Goal: Task Accomplishment & Management: Manage account settings

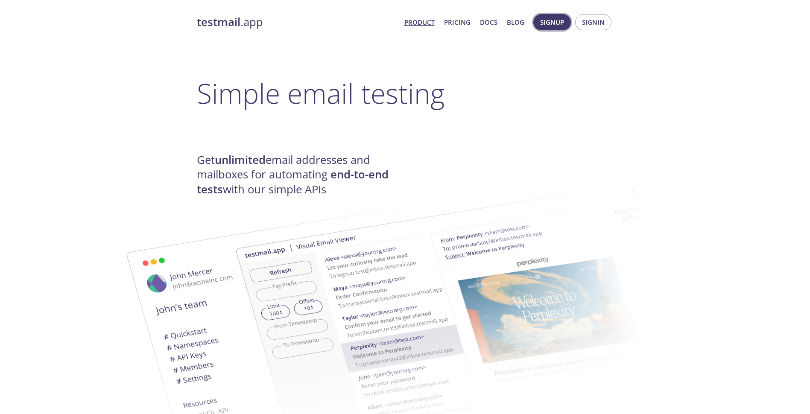
click at [554, 18] on span "Signup" at bounding box center [552, 22] width 24 height 11
click at [595, 21] on span "Signin" at bounding box center [593, 22] width 23 height 11
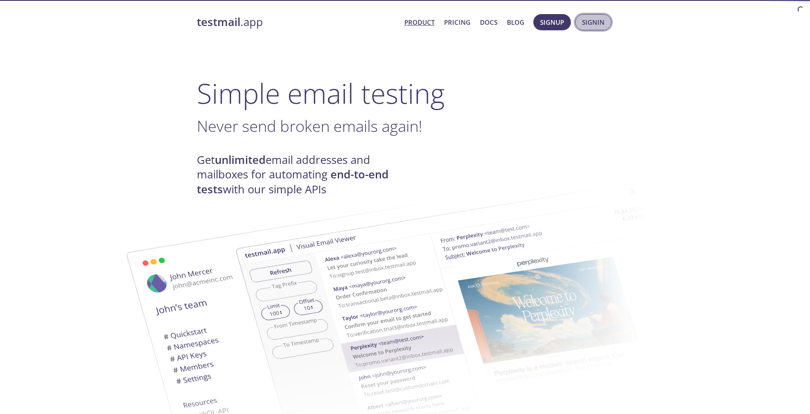
click at [585, 22] on span "Signin" at bounding box center [593, 22] width 23 height 11
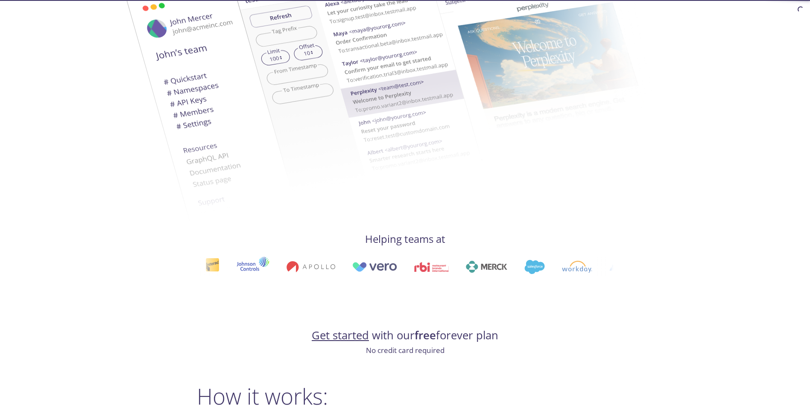
scroll to position [299, 0]
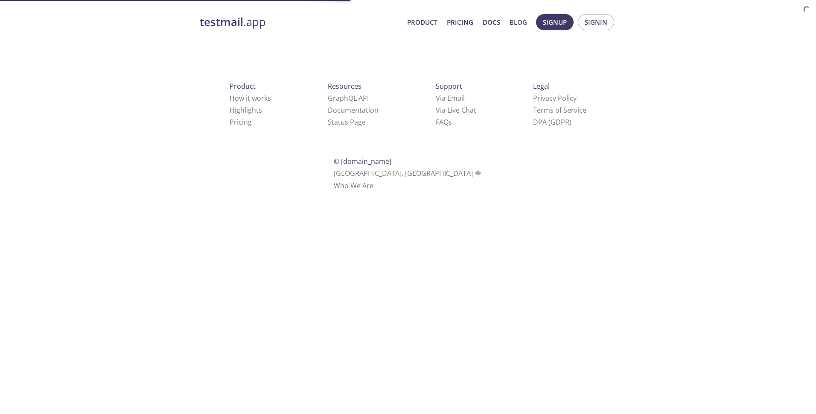
click at [812, 81] on div "testmail .app Product Pricing Docs Blog Signup Signin Product How it works High…" at bounding box center [408, 112] width 816 height 207
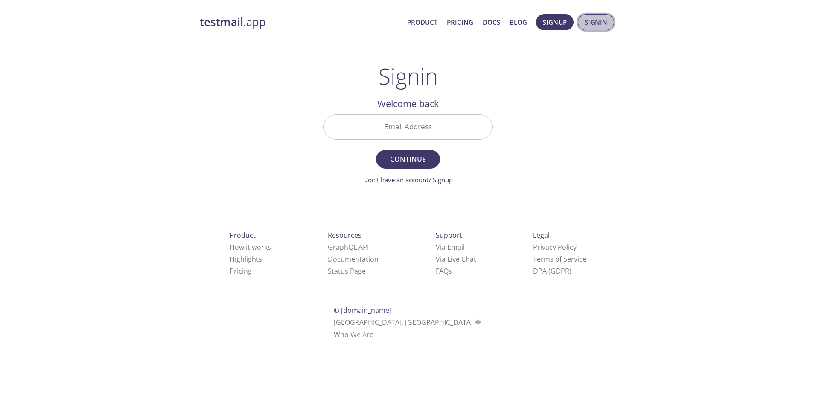
click at [594, 17] on span "Signin" at bounding box center [596, 22] width 23 height 11
click at [597, 28] on button "Signin" at bounding box center [596, 22] width 36 height 16
click at [551, 28] on button "Signup" at bounding box center [555, 22] width 38 height 16
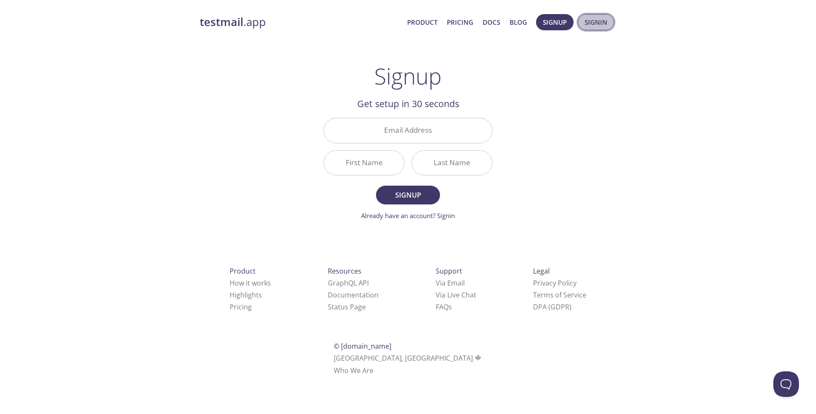
click at [582, 20] on button "Signin" at bounding box center [596, 22] width 36 height 16
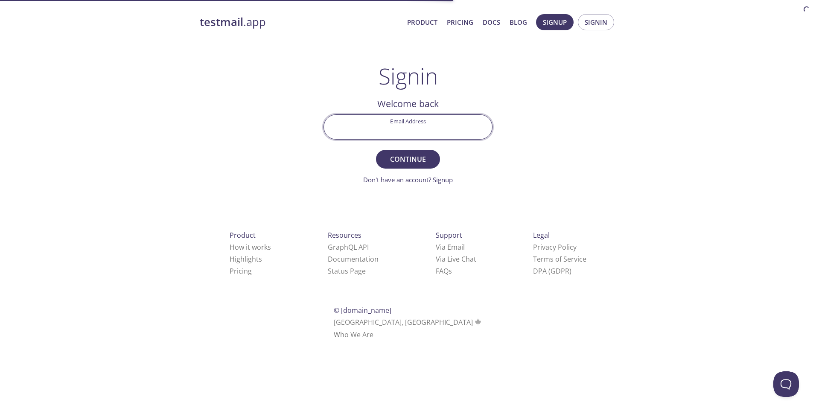
click at [429, 120] on input "Email Address" at bounding box center [408, 127] width 168 height 24
type input "[EMAIL_ADDRESS][DOMAIN_NAME]"
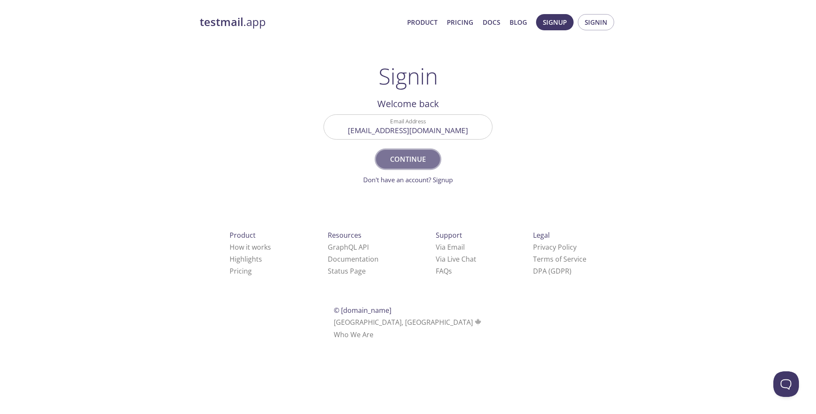
click at [417, 167] on button "Continue" at bounding box center [408, 159] width 64 height 19
click at [434, 130] on input "Signin Security Code" at bounding box center [408, 127] width 168 height 24
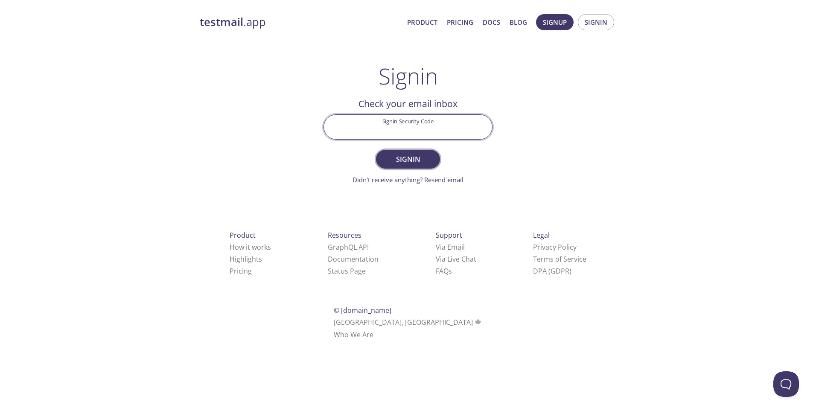
paste input "VFGZDLZ"
type input "VFGZDLZ"
click at [405, 154] on span "Signin" at bounding box center [408, 159] width 45 height 12
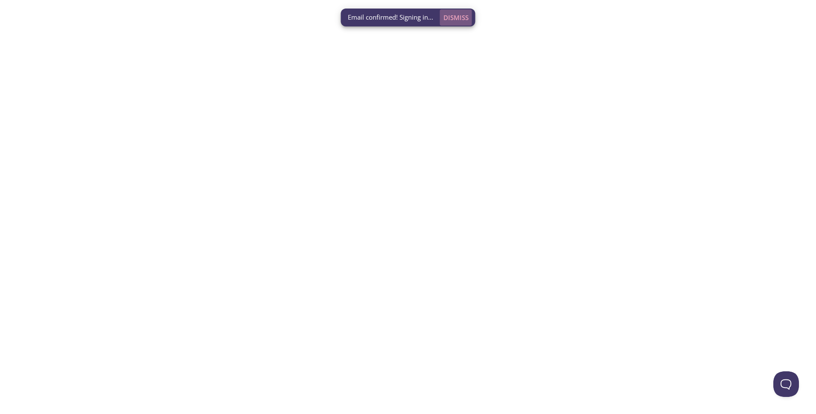
click at [453, 19] on span "Dismiss" at bounding box center [456, 17] width 25 height 11
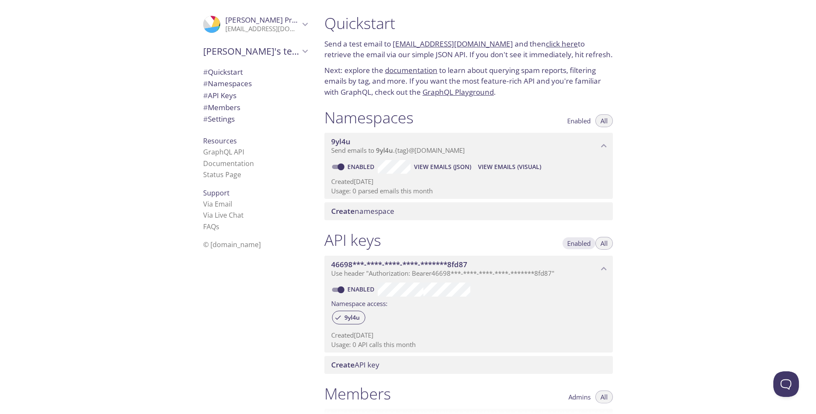
click at [584, 243] on span "Enabled" at bounding box center [578, 243] width 23 height 0
click at [577, 121] on span "Enabled" at bounding box center [578, 121] width 23 height 0
click at [602, 121] on span "All" at bounding box center [604, 121] width 7 height 0
click at [608, 243] on span "All" at bounding box center [604, 243] width 7 height 0
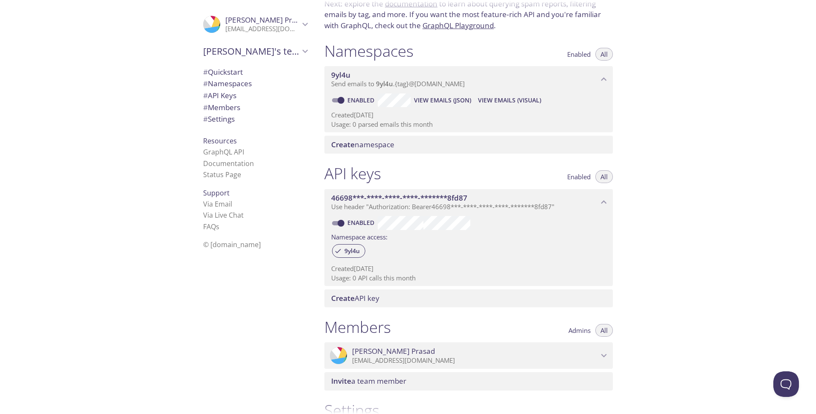
scroll to position [85, 0]
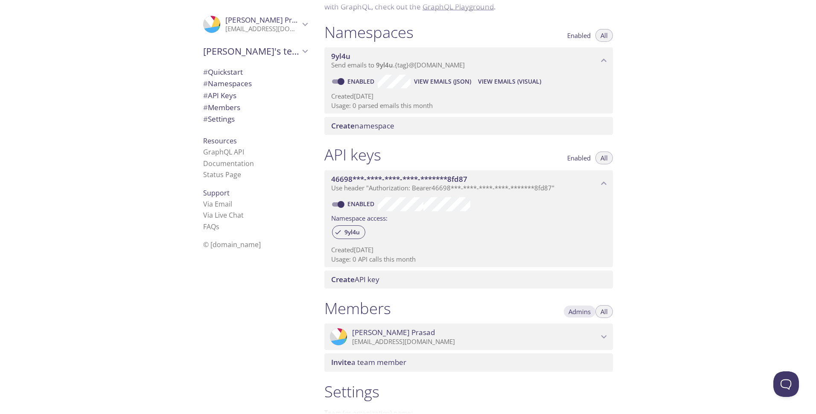
click at [589, 312] on span "Admins" at bounding box center [580, 312] width 22 height 0
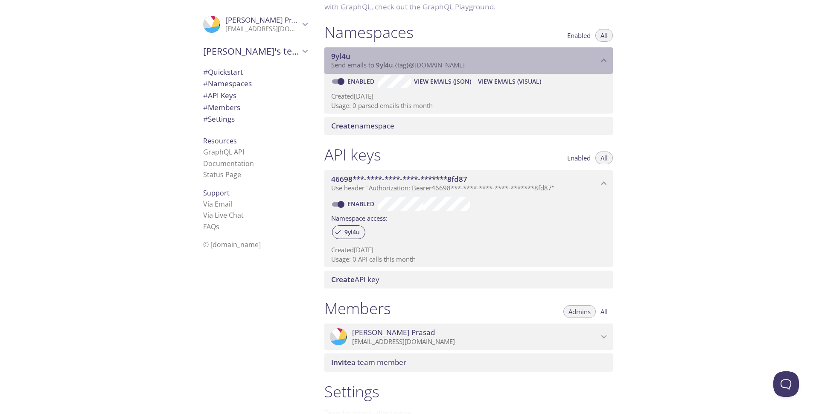
drag, startPoint x: 490, startPoint y: 66, endPoint x: 398, endPoint y: 64, distance: 91.4
click at [398, 64] on p "Send emails to 9yl4u . {tag} @inbox.testmail.app" at bounding box center [464, 65] width 267 height 9
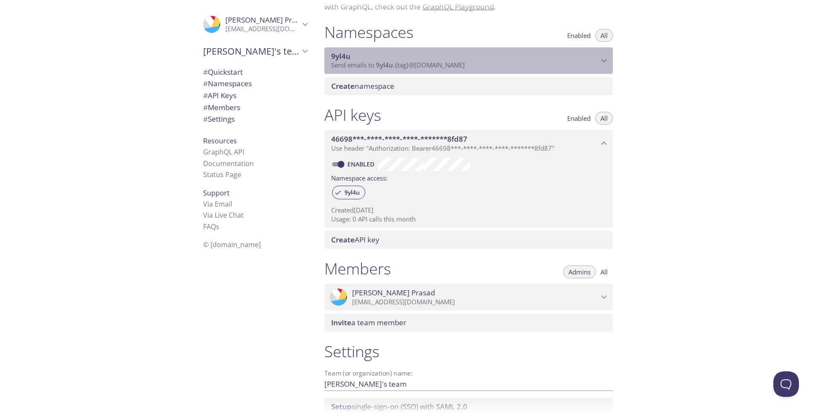
click at [398, 64] on span "Send emails to 9yl4u . {tag} @inbox.testmail.app" at bounding box center [398, 65] width 134 height 9
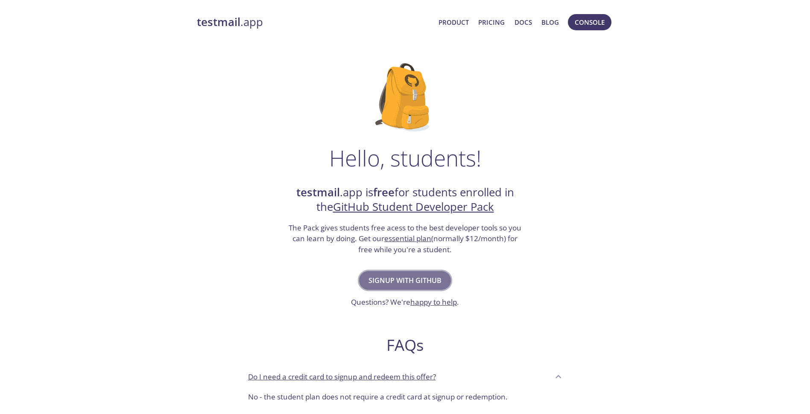
click at [414, 276] on span "Signup with GitHub" at bounding box center [405, 281] width 73 height 12
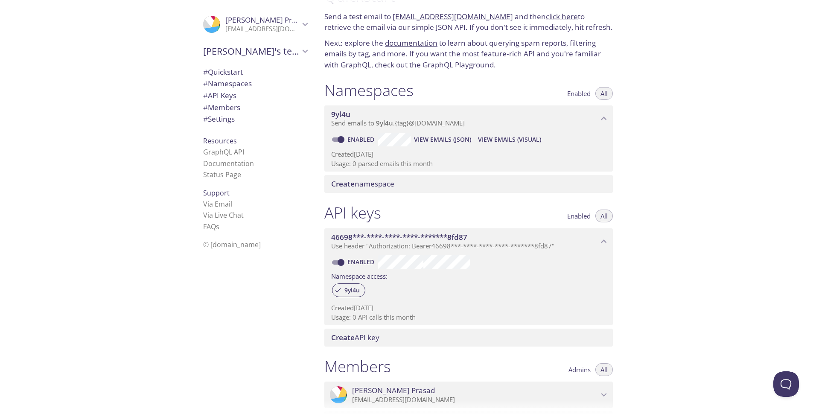
scroll to position [43, 0]
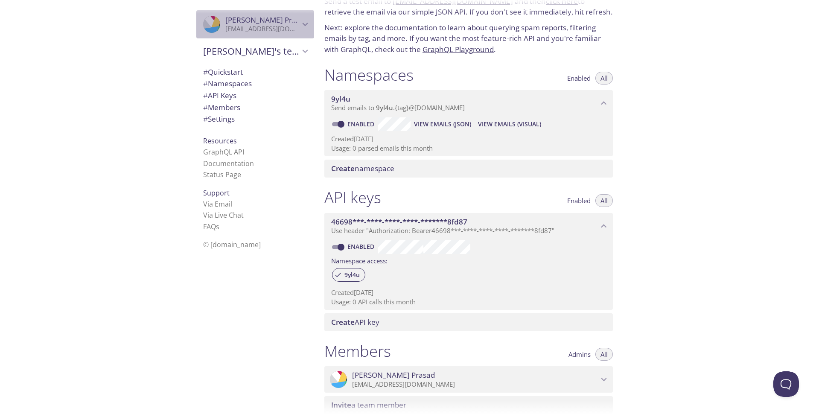
click at [237, 25] on p "[EMAIL_ADDRESS][DOMAIN_NAME]" at bounding box center [262, 29] width 74 height 9
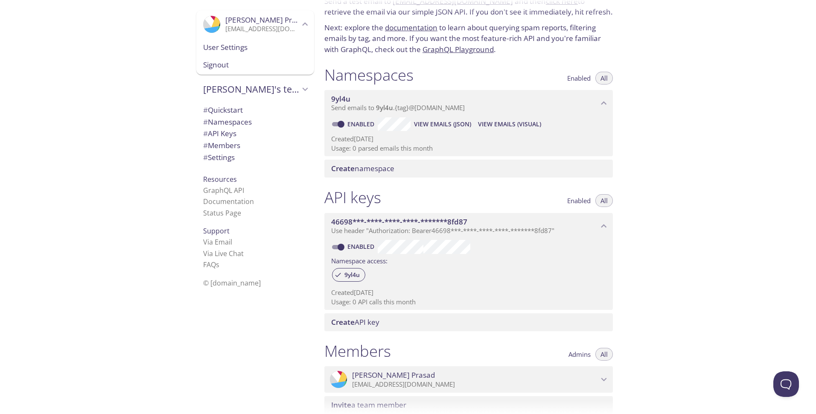
click at [240, 50] on span "User Settings" at bounding box center [255, 47] width 104 height 11
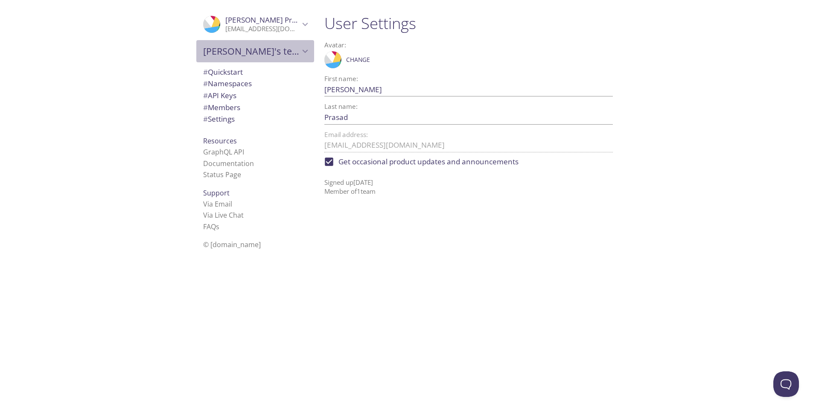
click at [227, 45] on span "[PERSON_NAME]'s team" at bounding box center [251, 51] width 97 height 12
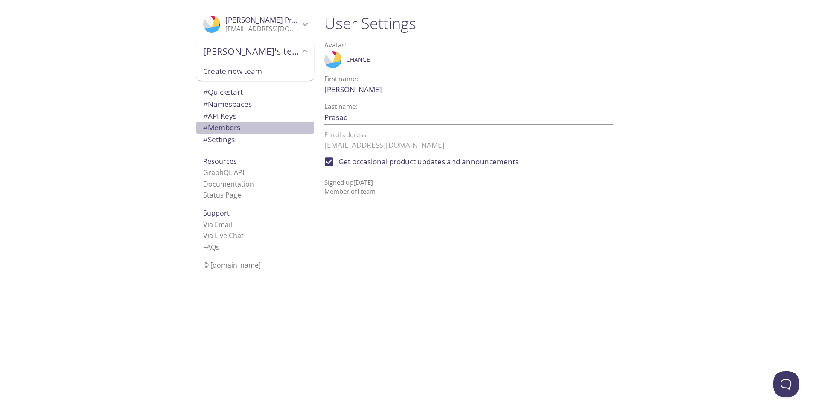
click at [247, 124] on span "# Members" at bounding box center [255, 127] width 104 height 11
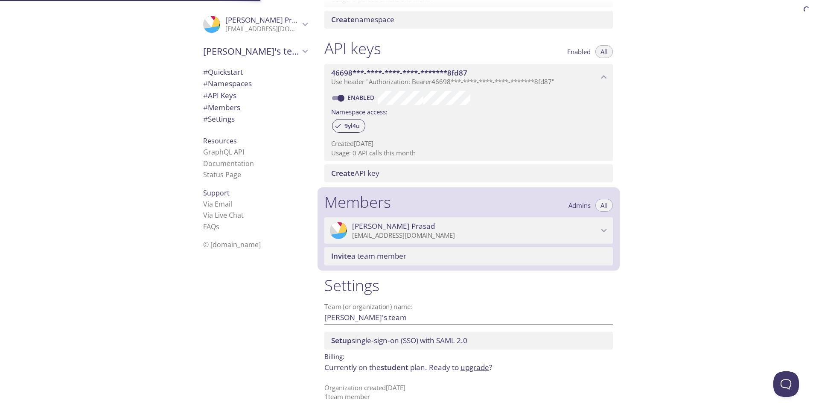
scroll to position [193, 0]
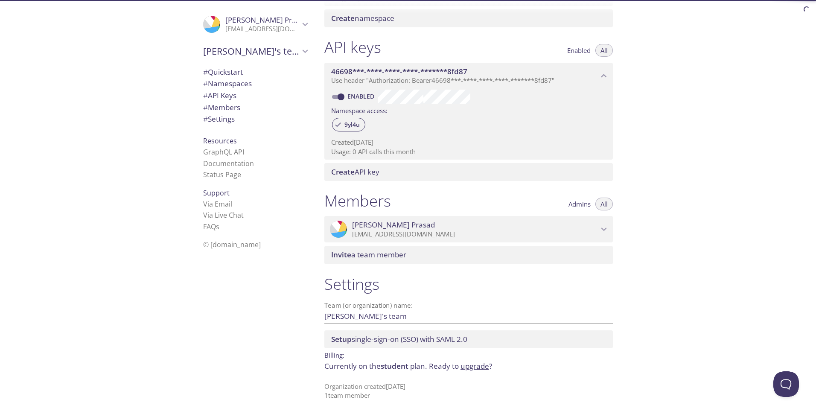
click at [240, 99] on span "# API Keys" at bounding box center [255, 95] width 104 height 11
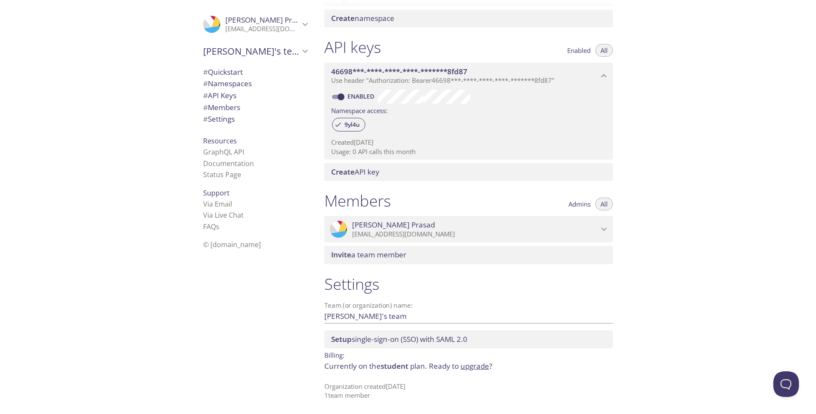
click at [467, 166] on div "Create API key" at bounding box center [469, 172] width 289 height 18
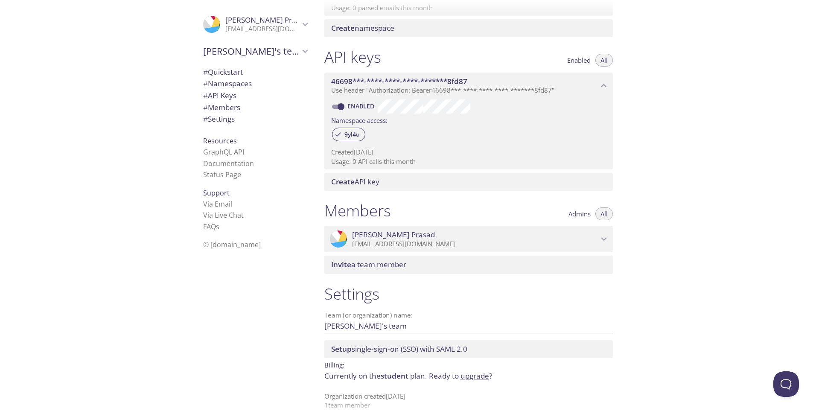
scroll to position [193, 0]
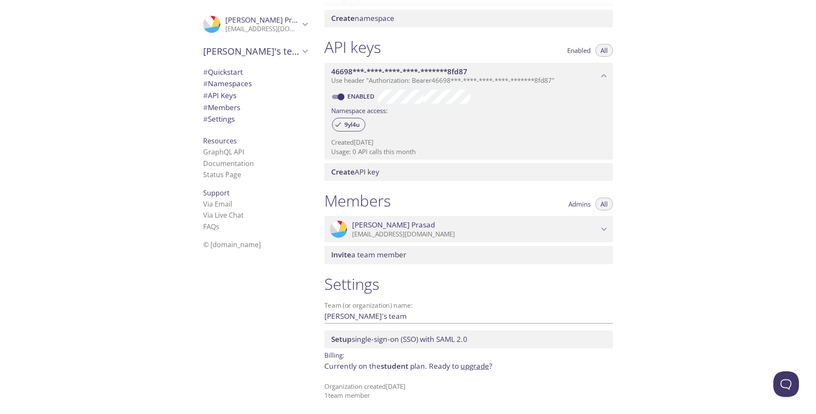
click at [419, 334] on div "Setup single-sign-on (SSO) with SAML 2.0" at bounding box center [469, 340] width 289 height 18
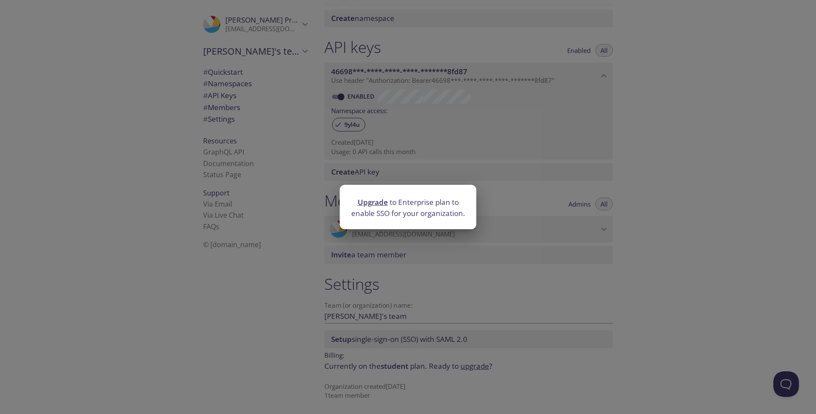
click at [443, 274] on div "Upgrade to Enterprise plan to enable SSO for your organization." at bounding box center [408, 207] width 816 height 414
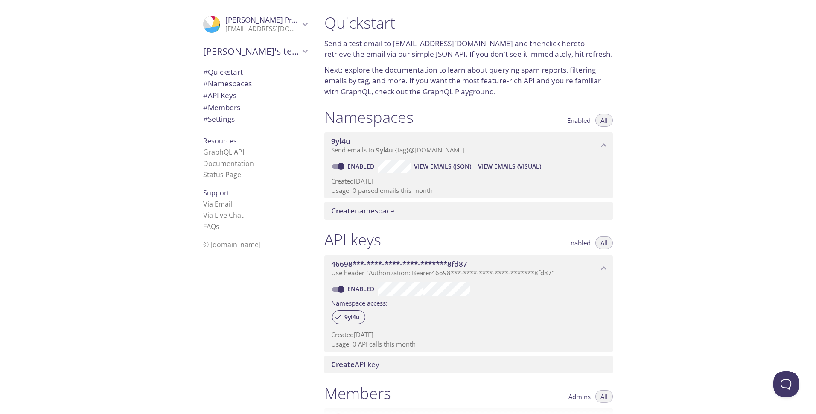
scroll to position [0, 0]
click at [524, 170] on span "View Emails (Visual)" at bounding box center [509, 167] width 63 height 10
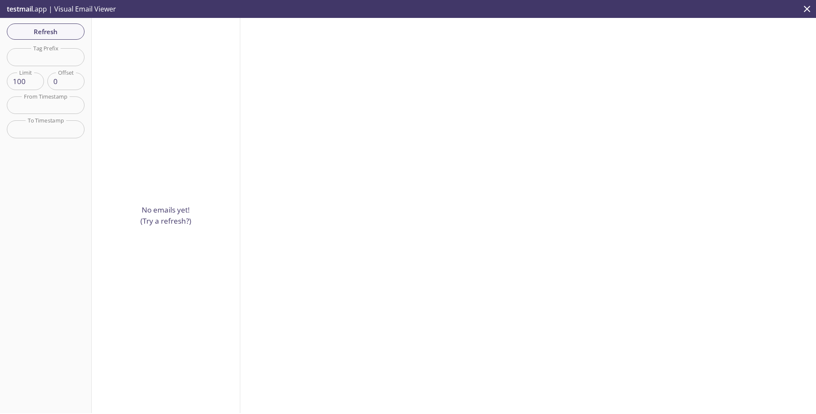
click at [59, 81] on input "0" at bounding box center [65, 82] width 37 height 18
